Goal: Information Seeking & Learning: Learn about a topic

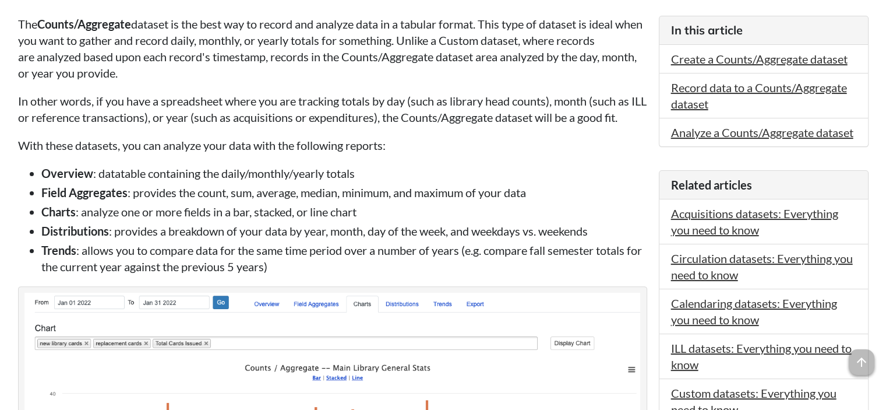
scroll to position [291, 0]
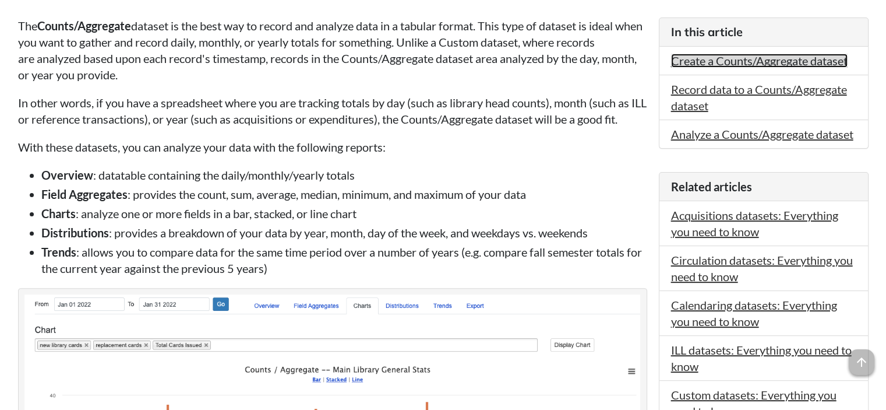
click at [727, 55] on link "Create a Counts/Aggregate dataset" at bounding box center [759, 61] width 177 height 14
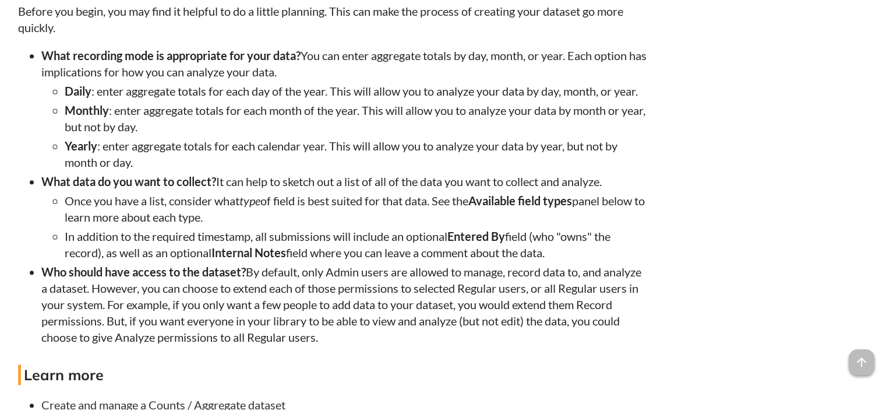
scroll to position [1049, 0]
